Goal: Complete application form

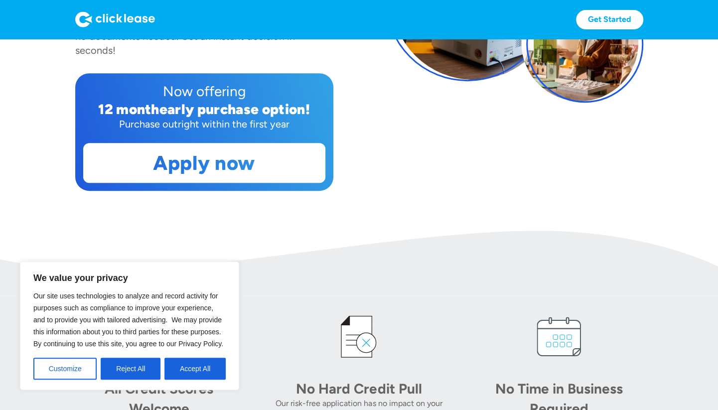
scroll to position [218, 0]
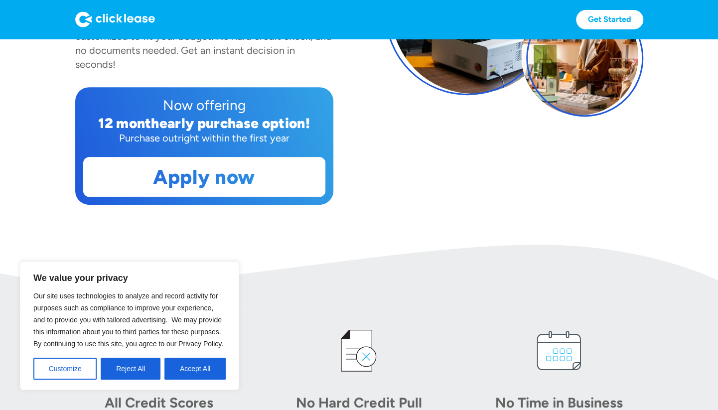
click at [112, 179] on link "Apply now" at bounding box center [204, 177] width 241 height 39
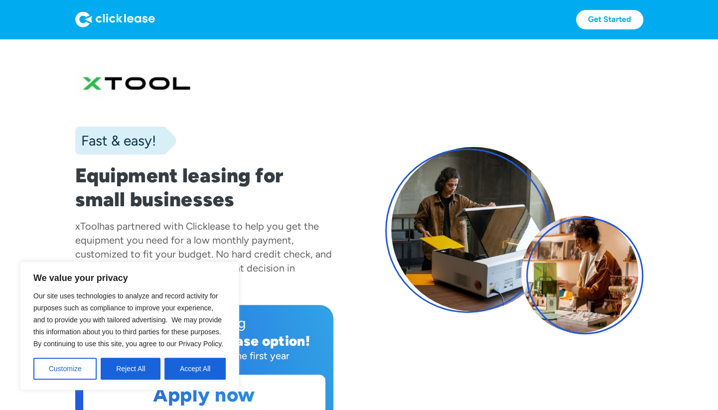
click at [627, 18] on link "Get Started" at bounding box center [609, 19] width 67 height 19
